Goal: Task Accomplishment & Management: Use online tool/utility

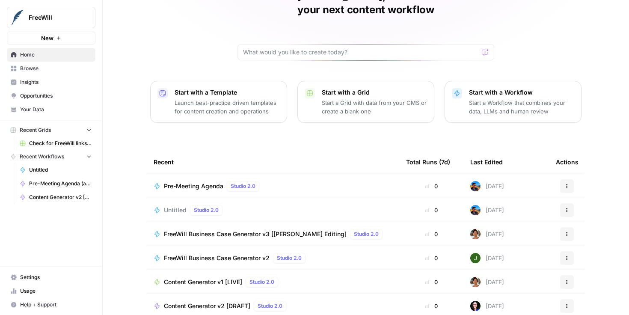
scroll to position [79, 0]
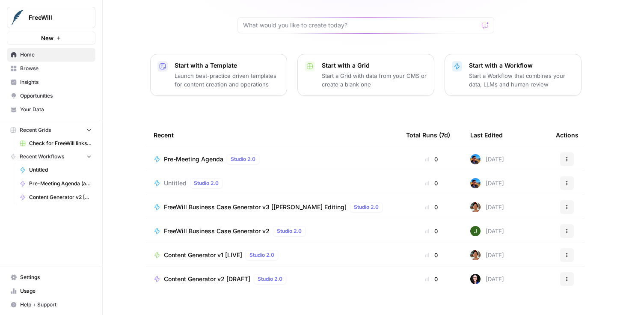
click at [39, 69] on span "Browse" at bounding box center [55, 69] width 71 height 8
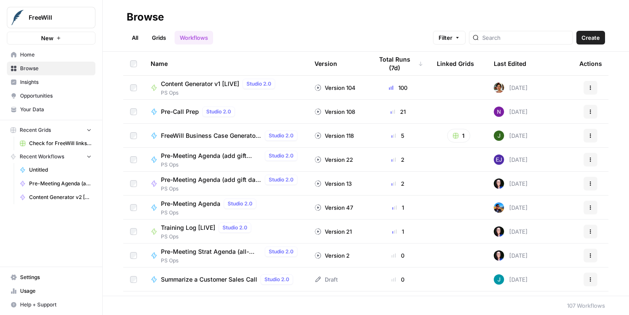
click at [136, 40] on link "All" at bounding box center [135, 38] width 17 height 14
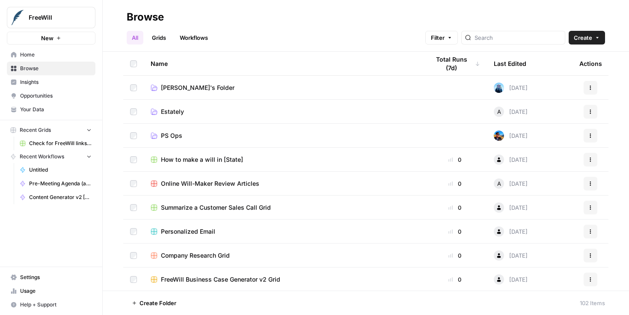
click at [171, 133] on span "PS Ops" at bounding box center [171, 135] width 21 height 9
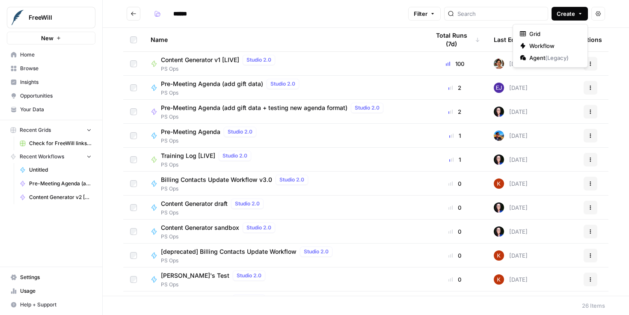
click at [561, 10] on span "Create" at bounding box center [565, 13] width 18 height 9
click at [554, 35] on span "Grid" at bounding box center [553, 34] width 48 height 9
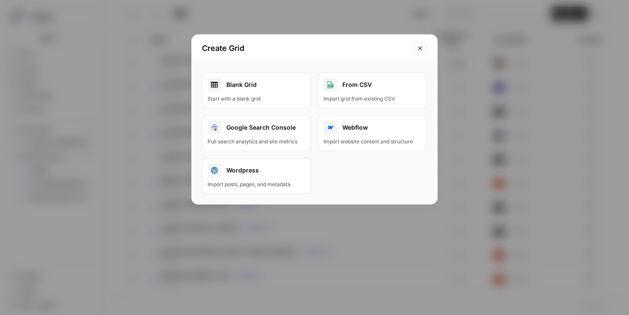
click at [423, 50] on icon "Close modal" at bounding box center [420, 48] width 7 height 7
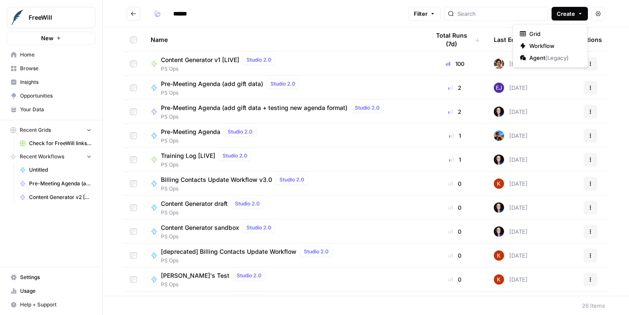
click at [573, 15] on span "Create" at bounding box center [565, 13] width 18 height 9
click at [568, 43] on span "Workflow" at bounding box center [553, 45] width 48 height 9
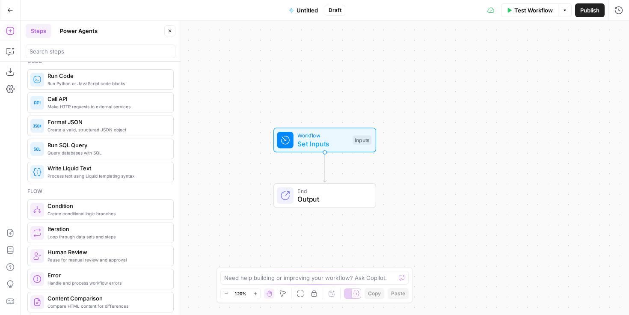
scroll to position [133, 0]
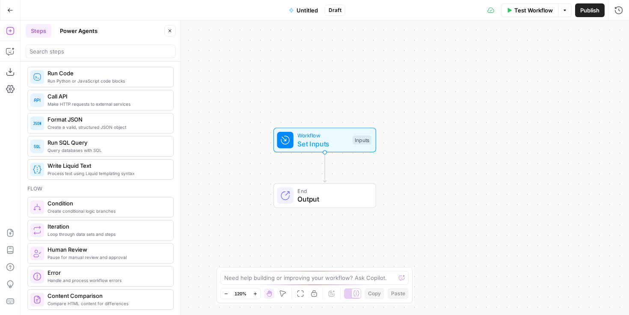
click at [139, 98] on span "Call API" at bounding box center [106, 96] width 119 height 9
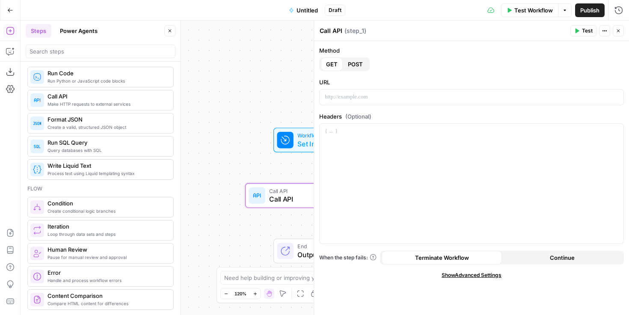
click at [606, 31] on button "Actions" at bounding box center [604, 30] width 11 height 11
click at [606, 31] on span "Actions" at bounding box center [606, 31] width 0 height 0
click at [170, 31] on icon "button" at bounding box center [170, 31] width 3 height 3
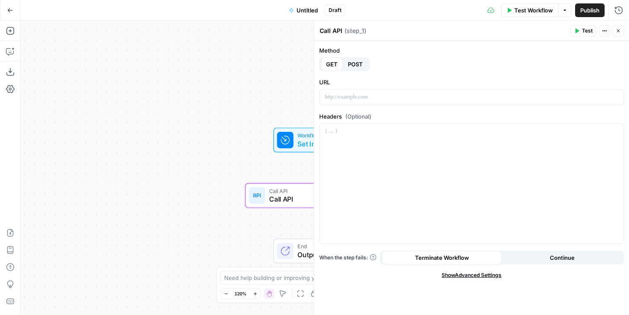
click at [7, 6] on button "Go Back" at bounding box center [10, 10] width 15 height 15
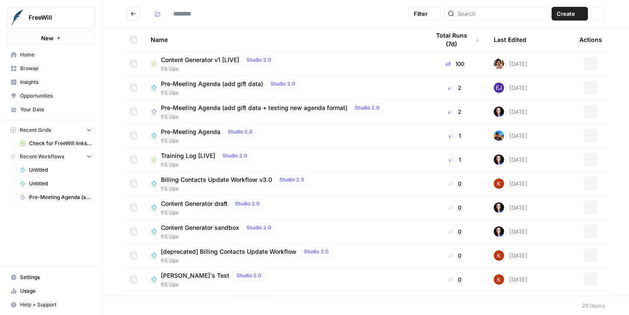
type input "******"
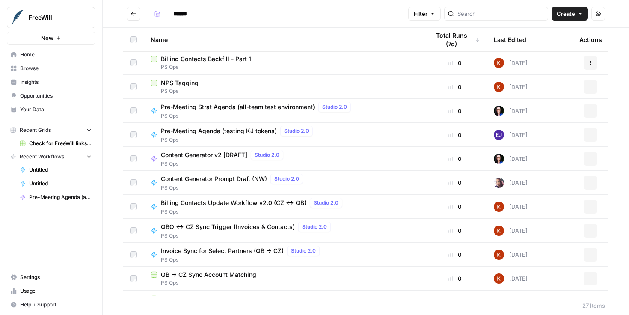
scroll to position [403, 0]
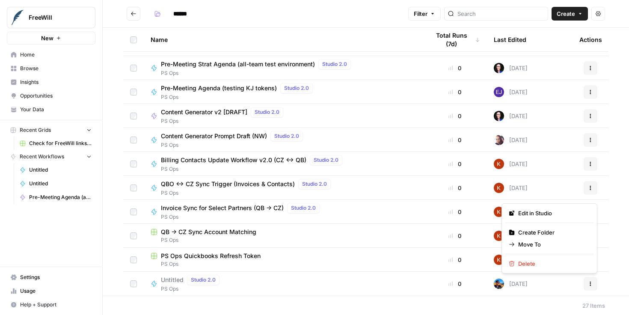
click at [586, 285] on button "Actions" at bounding box center [590, 284] width 14 height 14
click at [549, 267] on span "Delete" at bounding box center [552, 263] width 68 height 9
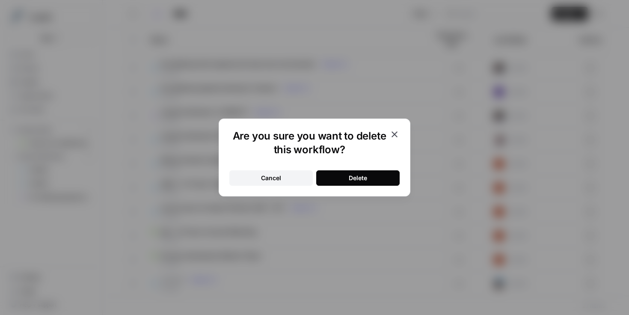
click at [375, 179] on button "Delete" at bounding box center [357, 177] width 83 height 15
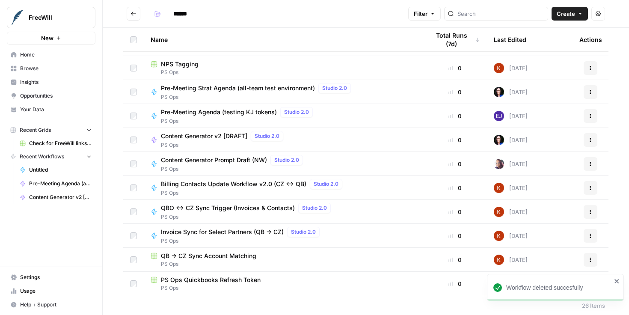
scroll to position [0, 0]
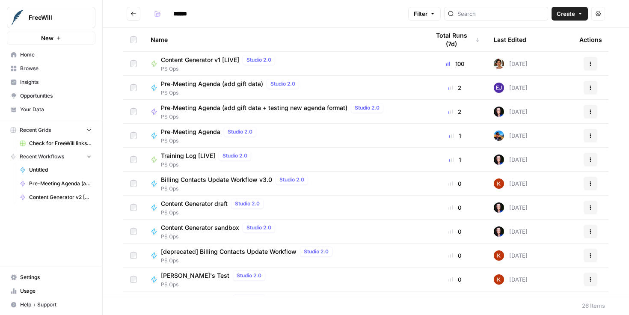
click at [333, 107] on span "Pre-Meeting Agenda (add gift data + testing new agenda format)" at bounding box center [254, 108] width 186 height 9
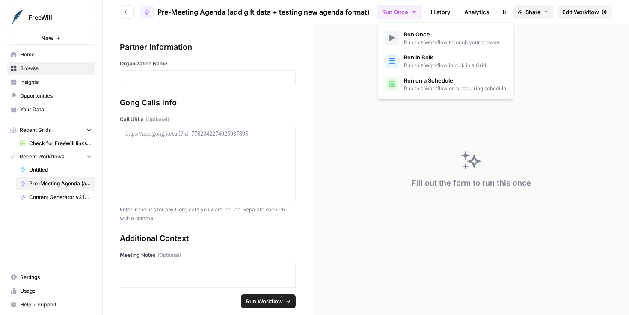
click at [415, 15] on icon "button" at bounding box center [414, 12] width 7 height 7
click at [415, 13] on icon "button" at bounding box center [414, 12] width 7 height 7
click at [572, 12] on span "Edit Workflow" at bounding box center [580, 12] width 37 height 9
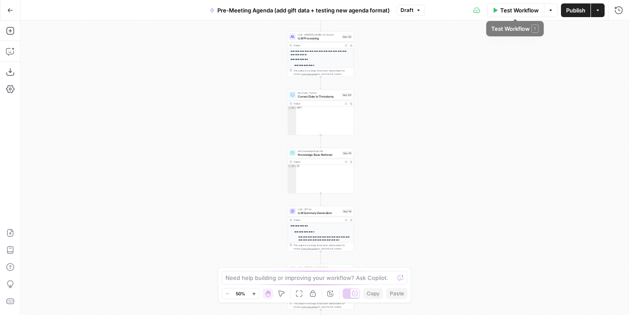
click at [535, 9] on span "Test Workflow" at bounding box center [519, 10] width 38 height 9
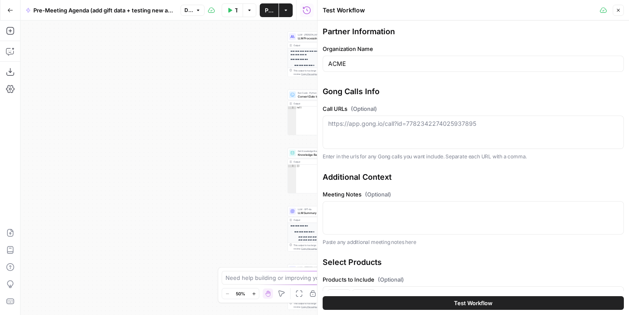
click at [440, 68] on div "ACME" at bounding box center [472, 64] width 301 height 16
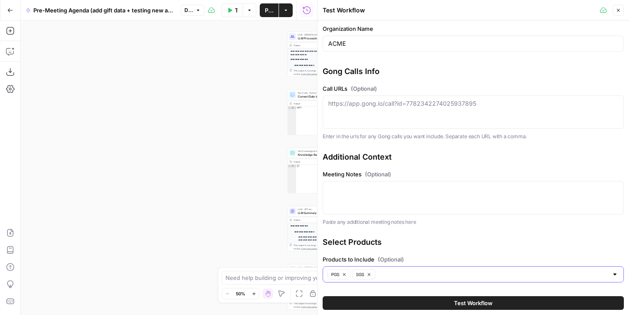
click at [344, 275] on icon "button" at bounding box center [344, 274] width 5 height 5
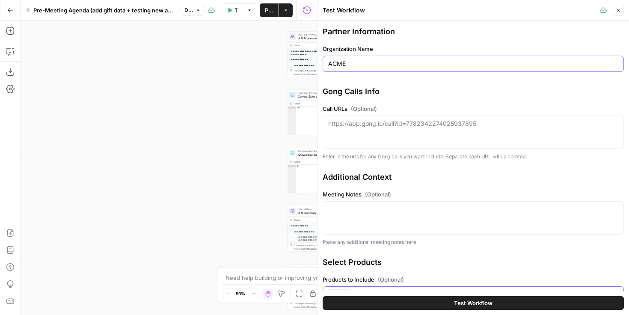
click at [421, 65] on input "ACME" at bounding box center [473, 63] width 290 height 9
paste input "Life [GEOGRAPHIC_DATA]"
type input "Life [GEOGRAPHIC_DATA]"
click at [418, 137] on div "[URL][DOMAIN_NAME][PHONE_NUMBER]" at bounding box center [472, 131] width 301 height 33
paste textarea "[URL][DOMAIN_NAME][PHONE_NUMBER]"
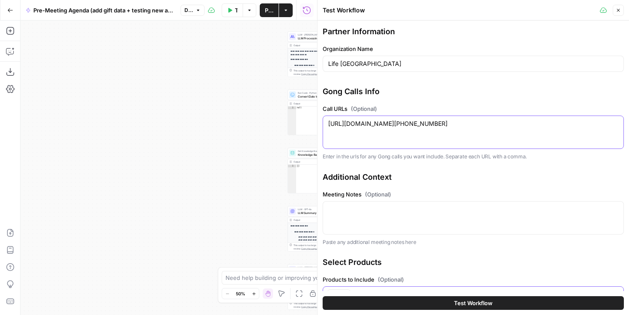
type textarea "[URL][DOMAIN_NAME][PHONE_NUMBER]"
click at [418, 209] on textarea "Meeting Notes (Optional)" at bounding box center [473, 209] width 290 height 9
paste textarea "Call Brief FreeWill team members discussed upcoming campaigns, including tax se…"
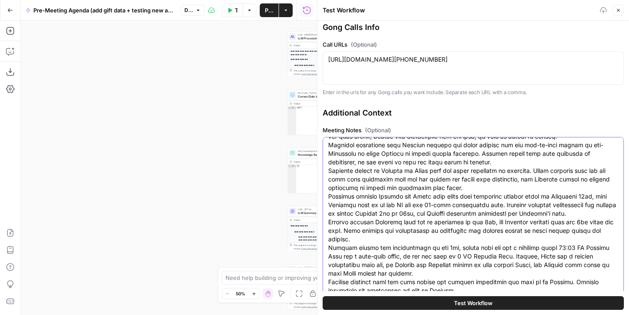
scroll to position [166, 0]
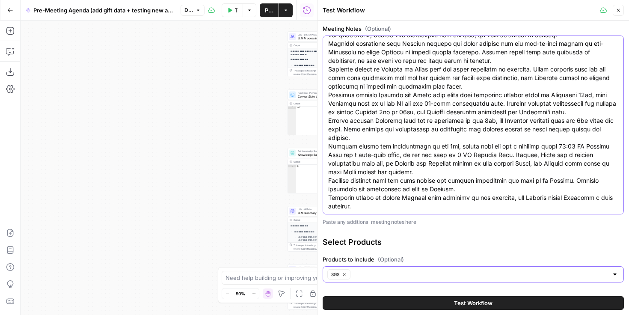
type textarea "Call Brief FreeWill team members discussed upcoming campaigns, including tax se…"
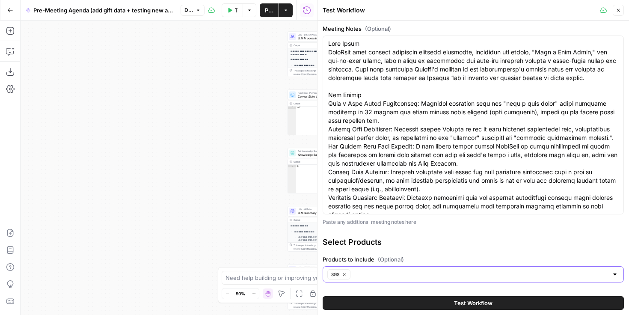
click at [438, 303] on button "Test Workflow" at bounding box center [472, 303] width 301 height 14
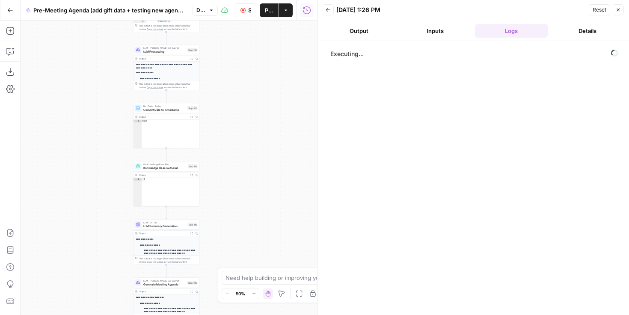
drag, startPoint x: 208, startPoint y: 198, endPoint x: 53, endPoint y: 211, distance: 154.9
click at [54, 212] on div "true false Workflow Set Inputs Inputs Run Code · Python CZ Get Accounts List St…" at bounding box center [169, 168] width 296 height 294
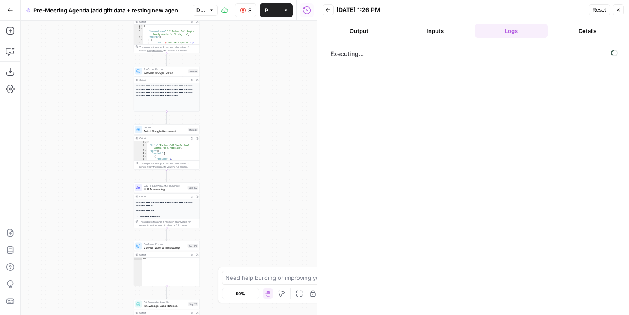
drag, startPoint x: 266, startPoint y: 166, endPoint x: 272, endPoint y: 339, distance: 172.9
click at [272, 314] on html "FreeWill New Home Browse Insights Opportunities Your Data Recent Grids Check fo…" at bounding box center [314, 157] width 629 height 315
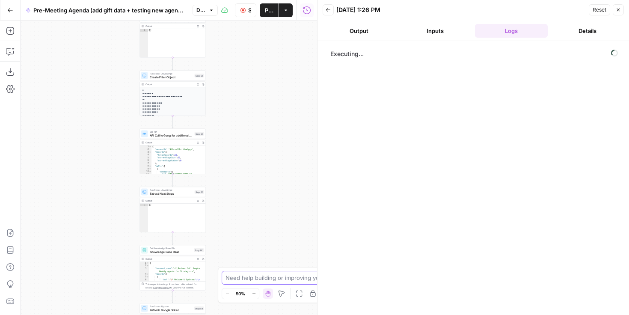
drag, startPoint x: 267, startPoint y: 90, endPoint x: 267, endPoint y: 292, distance: 201.9
click at [267, 292] on body "FreeWill New Home Browse Insights Opportunities Your Data Recent Grids Check fo…" at bounding box center [314, 157] width 629 height 315
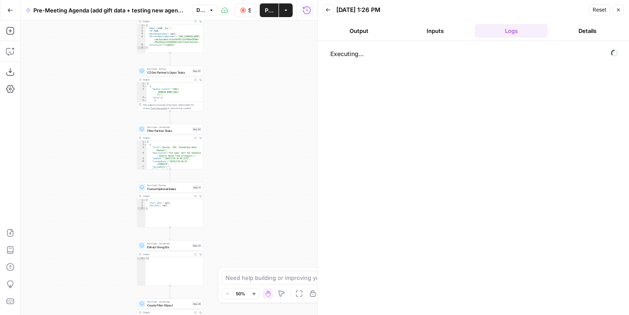
drag, startPoint x: 245, startPoint y: 99, endPoint x: 241, endPoint y: 326, distance: 227.1
click at [241, 314] on html "FreeWill New Home Browse Insights Opportunities Your Data Recent Grids Check fo…" at bounding box center [314, 157] width 629 height 315
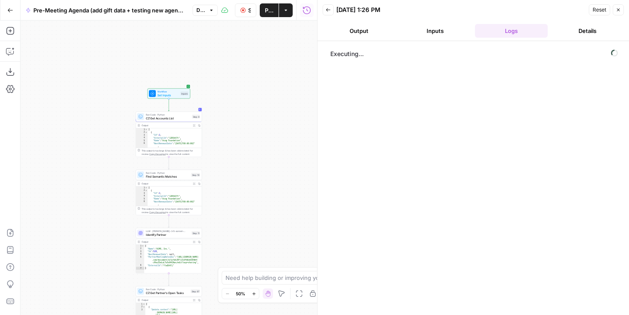
drag, startPoint x: 238, startPoint y: 45, endPoint x: 238, endPoint y: 266, distance: 220.7
click at [238, 266] on div "true false Workflow Set Inputs Inputs Run Code · Python CZ Get Accounts List St…" at bounding box center [169, 168] width 296 height 294
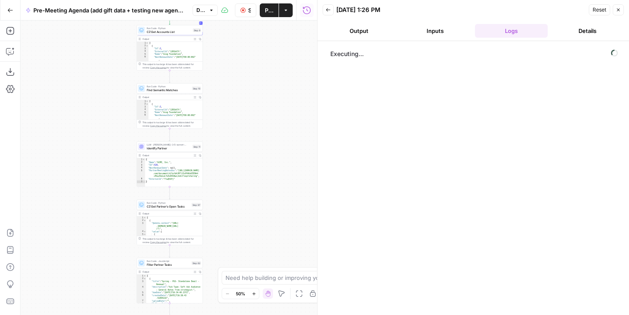
drag, startPoint x: 249, startPoint y: 208, endPoint x: 250, endPoint y: 122, distance: 86.0
click at [250, 122] on div "true false Workflow Set Inputs Inputs Run Code · Python CZ Get Accounts List St…" at bounding box center [169, 168] width 296 height 294
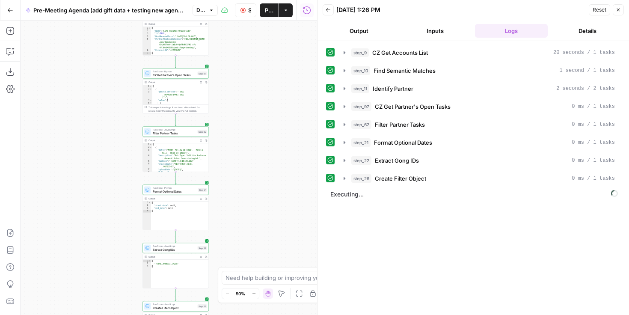
drag, startPoint x: 243, startPoint y: 213, endPoint x: 252, endPoint y: 44, distance: 168.7
click at [252, 44] on div "true false Workflow Set Inputs Inputs Run Code · Python CZ Get Accounts List St…" at bounding box center [169, 168] width 296 height 294
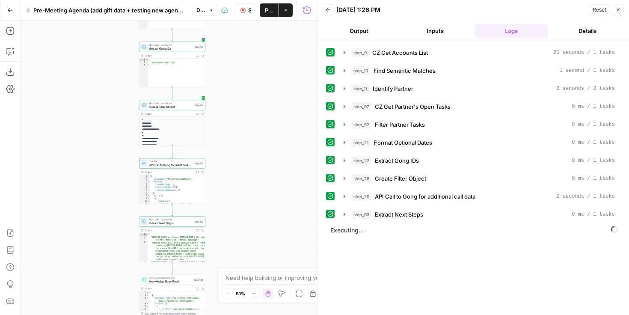
drag, startPoint x: 256, startPoint y: 164, endPoint x: 250, endPoint y: 0, distance: 164.3
click at [250, 0] on div "Go Back Pre-Meeting Agenda (add gift data + testing new agenda format) Draft St…" at bounding box center [158, 157] width 317 height 315
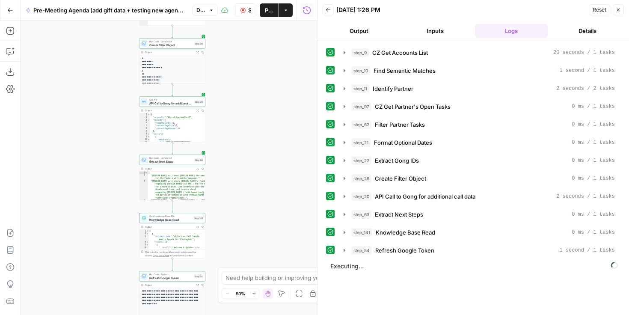
drag, startPoint x: 252, startPoint y: 201, endPoint x: 251, endPoint y: 90, distance: 111.6
click at [251, 89] on div "true false Workflow Set Inputs Inputs Run Code · Python CZ Get Accounts List St…" at bounding box center [169, 168] width 296 height 294
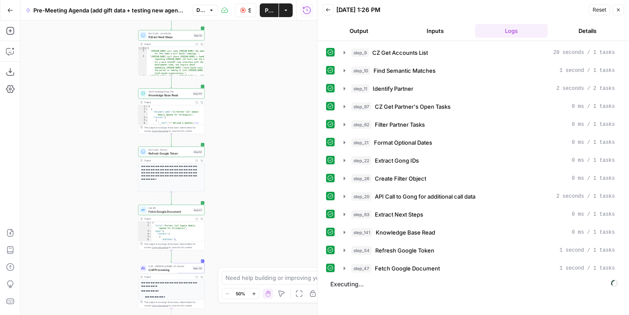
drag, startPoint x: 247, startPoint y: 213, endPoint x: 245, endPoint y: 109, distance: 104.4
click at [245, 108] on div "true false Workflow Set Inputs Inputs Run Code · Python CZ Get Accounts List St…" at bounding box center [169, 168] width 296 height 294
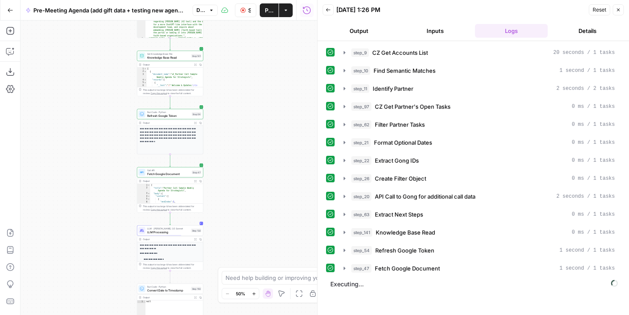
drag, startPoint x: 250, startPoint y: 209, endPoint x: 250, endPoint y: 106, distance: 103.1
click at [250, 106] on div "true false Workflow Set Inputs Inputs Run Code · Python CZ Get Accounts List St…" at bounding box center [169, 168] width 296 height 294
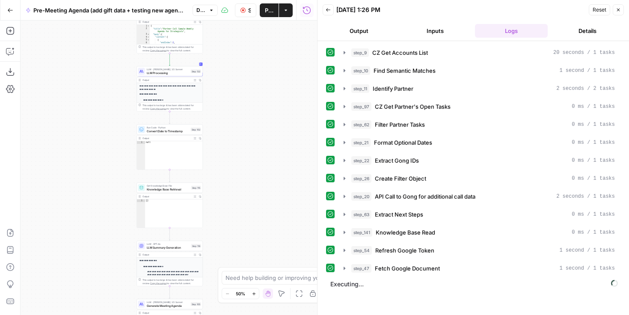
drag, startPoint x: 242, startPoint y: 171, endPoint x: 242, endPoint y: 108, distance: 62.9
click at [242, 108] on div "true false Workflow Set Inputs Inputs Run Code · Python CZ Get Accounts List St…" at bounding box center [169, 168] width 296 height 294
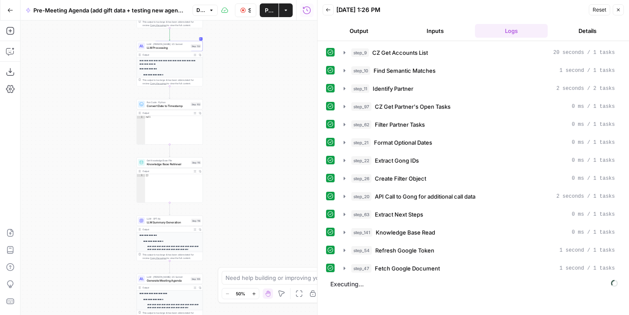
drag, startPoint x: 239, startPoint y: 167, endPoint x: 239, endPoint y: 142, distance: 25.2
click at [239, 142] on div "true false Workflow Set Inputs Inputs Run Code · Python CZ Get Accounts List St…" at bounding box center [169, 168] width 296 height 294
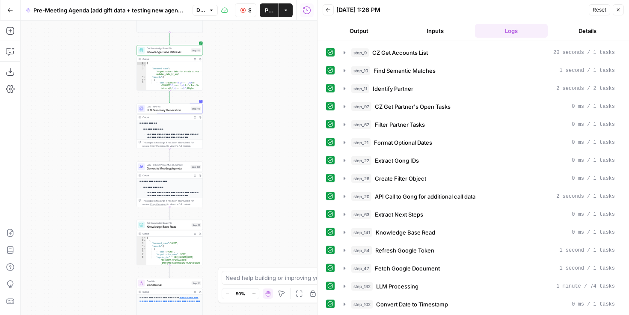
drag, startPoint x: 256, startPoint y: 181, endPoint x: 256, endPoint y: 70, distance: 111.6
click at [256, 70] on div "true false Workflow Set Inputs Inputs Run Code · Python CZ Get Accounts List St…" at bounding box center [169, 168] width 296 height 294
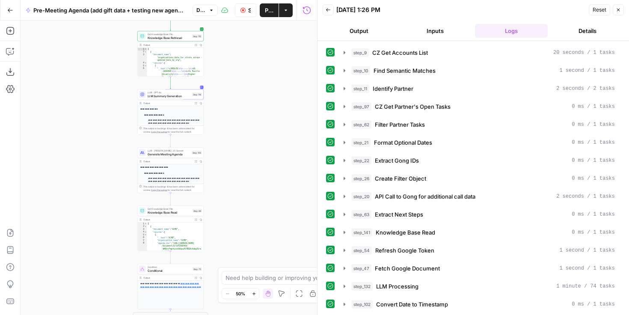
drag, startPoint x: 253, startPoint y: 164, endPoint x: 254, endPoint y: 149, distance: 14.6
click at [254, 149] on div "true false Workflow Set Inputs Inputs Run Code · Python CZ Get Accounts List St…" at bounding box center [169, 168] width 296 height 294
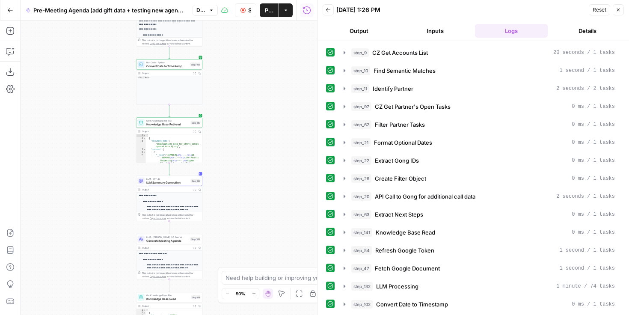
drag, startPoint x: 240, startPoint y: 51, endPoint x: 239, endPoint y: 137, distance: 86.0
click at [239, 137] on div "true false Workflow Set Inputs Inputs Run Code · Python CZ Get Accounts List St…" at bounding box center [169, 168] width 296 height 294
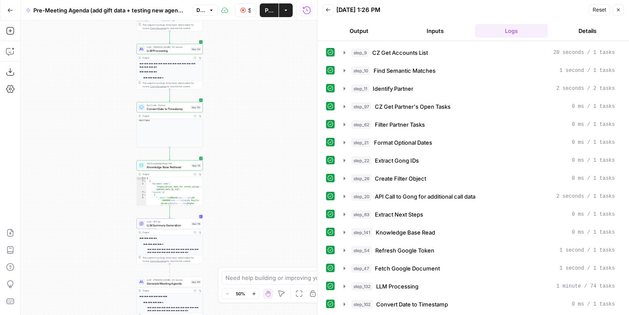
drag, startPoint x: 239, startPoint y: 137, endPoint x: 237, endPoint y: 178, distance: 40.7
click at [238, 179] on div "true false Workflow Set Inputs Inputs Run Code · Python CZ Get Accounts List St…" at bounding box center [169, 168] width 296 height 294
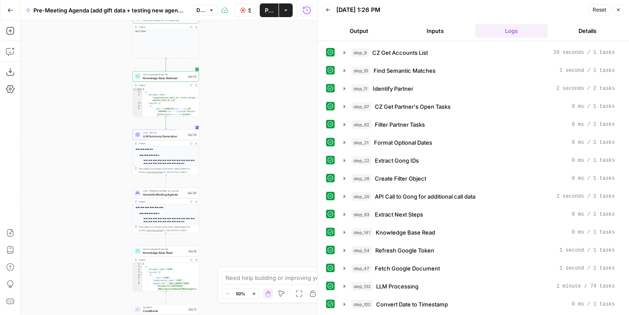
drag, startPoint x: 234, startPoint y: 200, endPoint x: 231, endPoint y: 113, distance: 86.9
click at [231, 112] on div "true false Workflow Set Inputs Inputs Run Code · Python CZ Get Accounts List St…" at bounding box center [169, 168] width 296 height 294
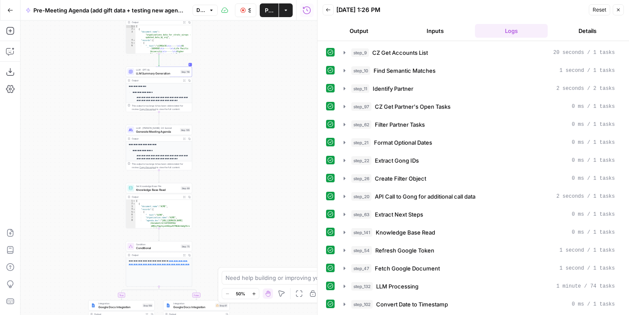
drag, startPoint x: 242, startPoint y: 200, endPoint x: 235, endPoint y: 137, distance: 63.2
click at [235, 137] on div "true false Workflow Set Inputs Inputs Run Code · Python CZ Get Accounts List St…" at bounding box center [169, 168] width 296 height 294
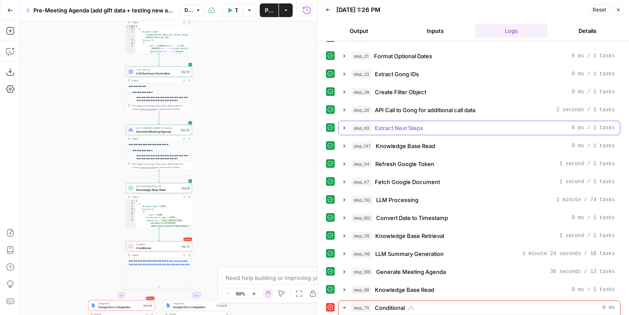
scroll to position [112, 0]
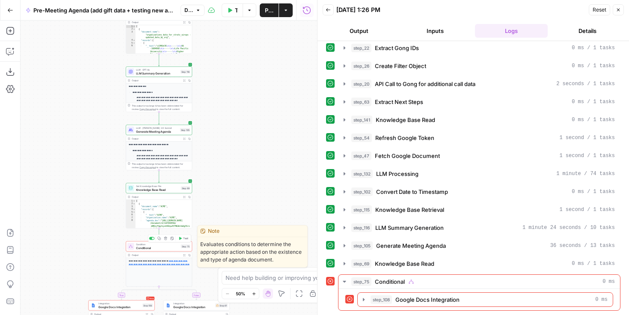
click at [164, 245] on span "Condition" at bounding box center [157, 244] width 43 height 3
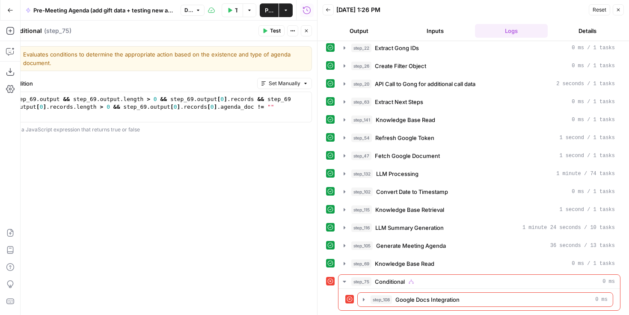
click at [303, 29] on button "Close" at bounding box center [306, 30] width 11 height 11
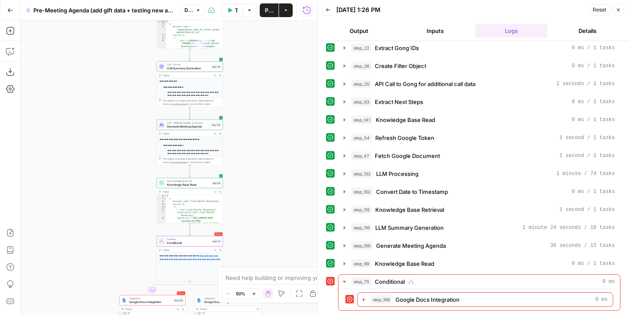
drag, startPoint x: 240, startPoint y: 224, endPoint x: 270, endPoint y: 219, distance: 30.9
click at [270, 219] on div "true false Workflow Set Inputs Inputs Run Code · Python CZ Get Accounts List St…" at bounding box center [169, 168] width 296 height 294
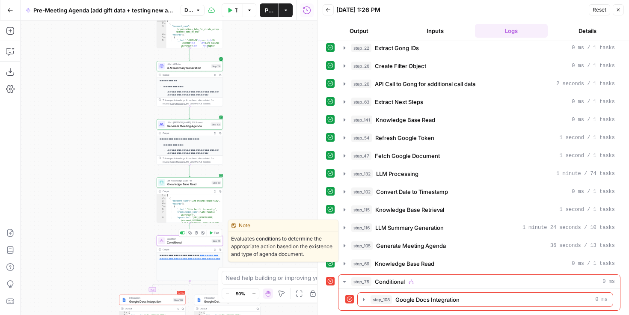
click at [205, 242] on span "Conditional" at bounding box center [188, 242] width 43 height 4
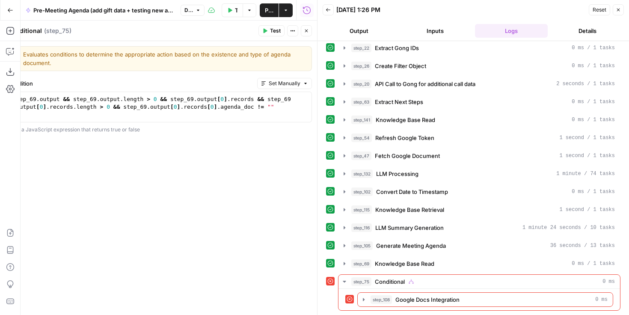
click at [228, 160] on div "Evaluates conditions to determine the appropriate action based on the existence…" at bounding box center [159, 178] width 315 height 274
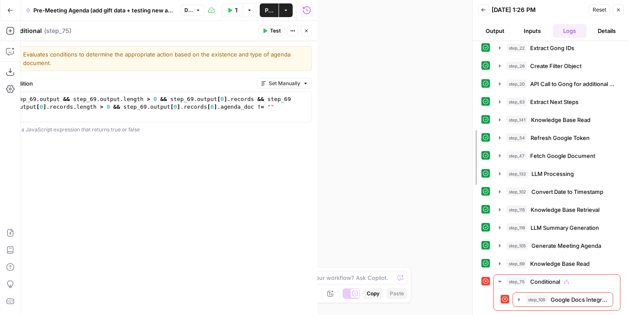
drag, startPoint x: 318, startPoint y: 20, endPoint x: 473, endPoint y: 14, distance: 155.4
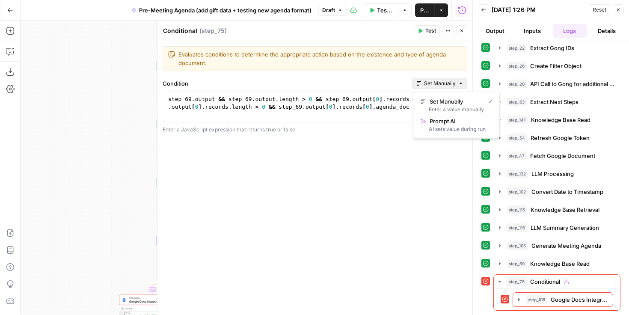
click at [427, 87] on span "Set Manually" at bounding box center [440, 84] width 32 height 8
click at [435, 31] on span "Test" at bounding box center [430, 31] width 11 height 8
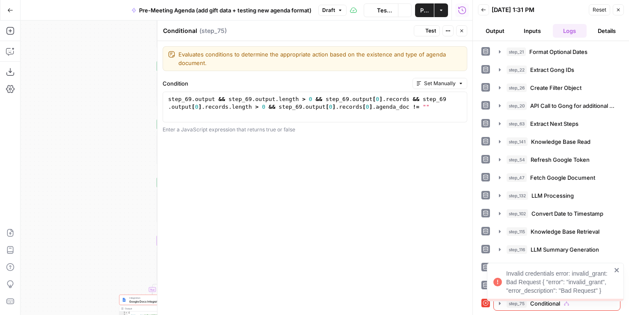
scroll to position [91, 0]
